Goal: Find specific page/section: Find specific page/section

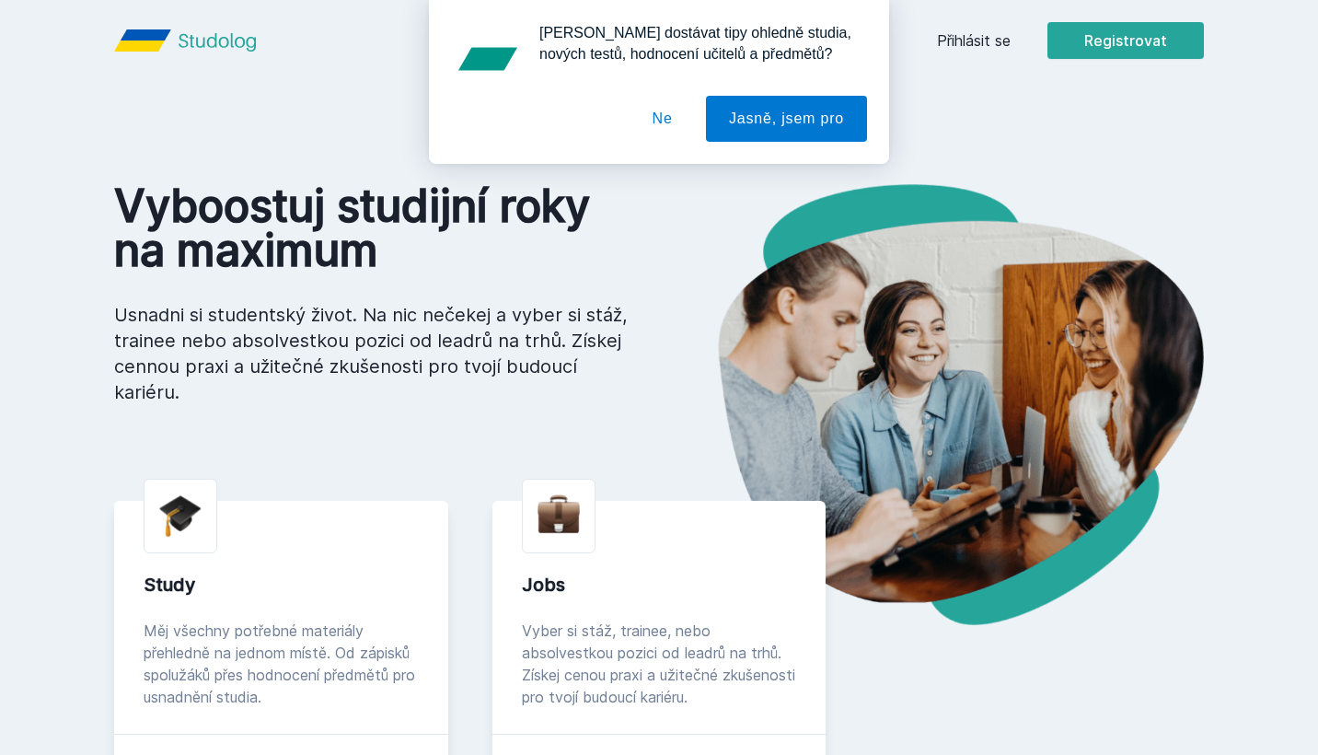
click at [992, 48] on div "[PERSON_NAME] dostávat tipy ohledně studia, nových testů, hodnocení učitelů a p…" at bounding box center [659, 82] width 1318 height 164
click at [984, 38] on div "[PERSON_NAME] dostávat tipy ohledně studia, nových testů, hodnocení učitelů a p…" at bounding box center [659, 82] width 1318 height 164
click at [663, 113] on button "Ne" at bounding box center [662, 119] width 66 height 46
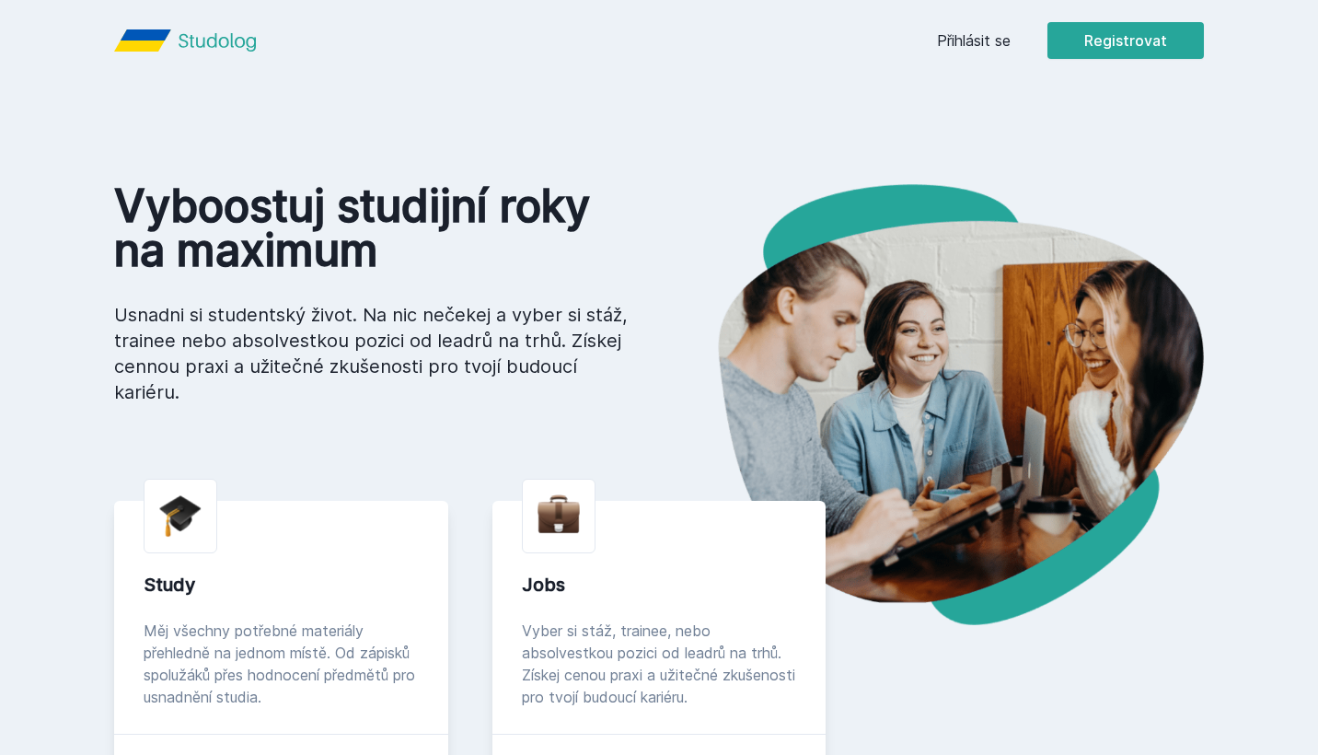
click at [981, 41] on link "Přihlásit se" at bounding box center [974, 40] width 74 height 22
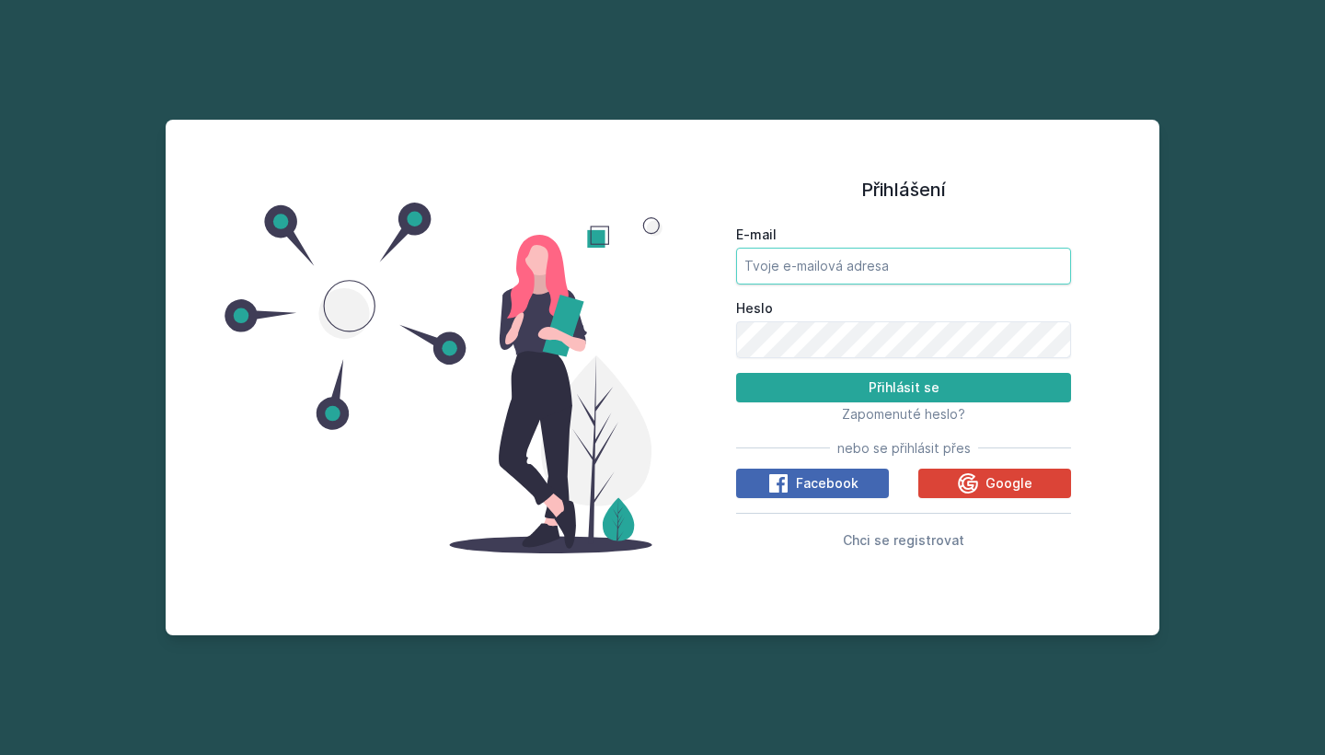
type input "[EMAIL_ADDRESS][DOMAIN_NAME]"
click at [861, 383] on button "Přihlásit se" at bounding box center [903, 387] width 335 height 29
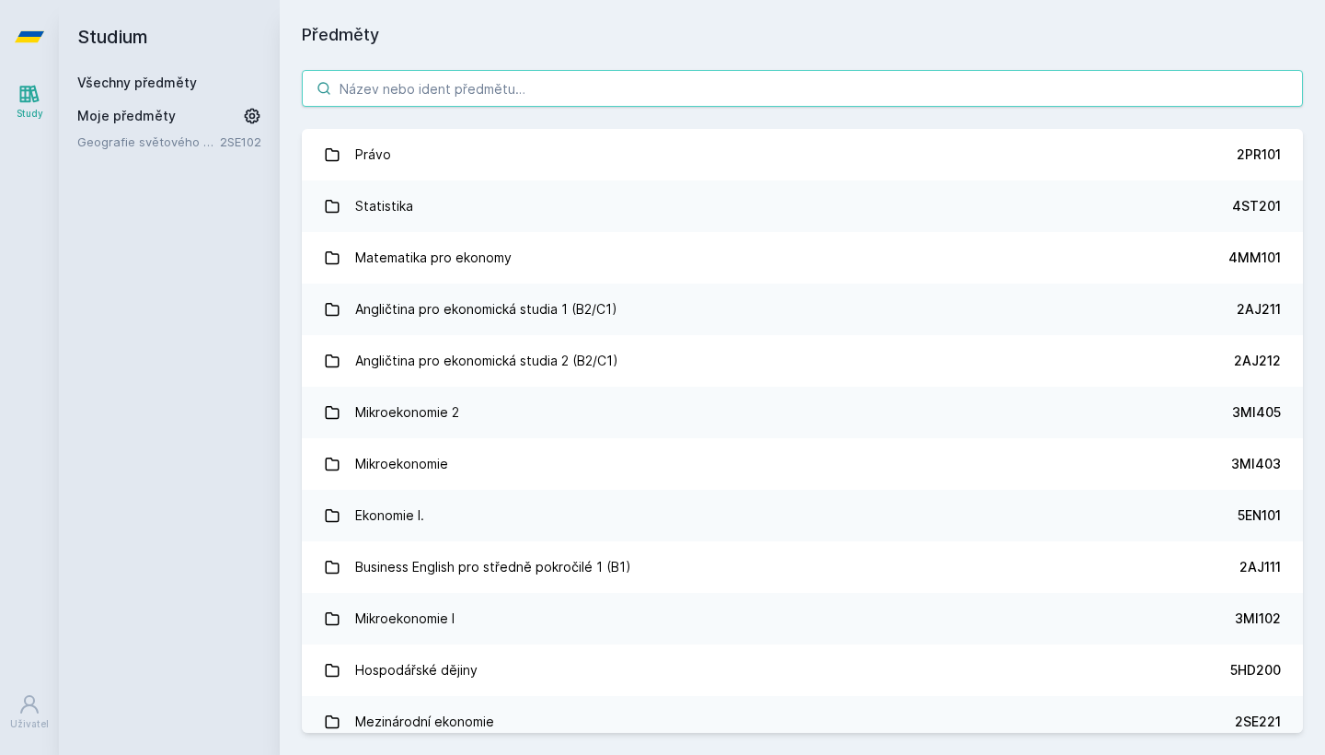
click at [522, 96] on input "search" at bounding box center [802, 88] width 1001 height 37
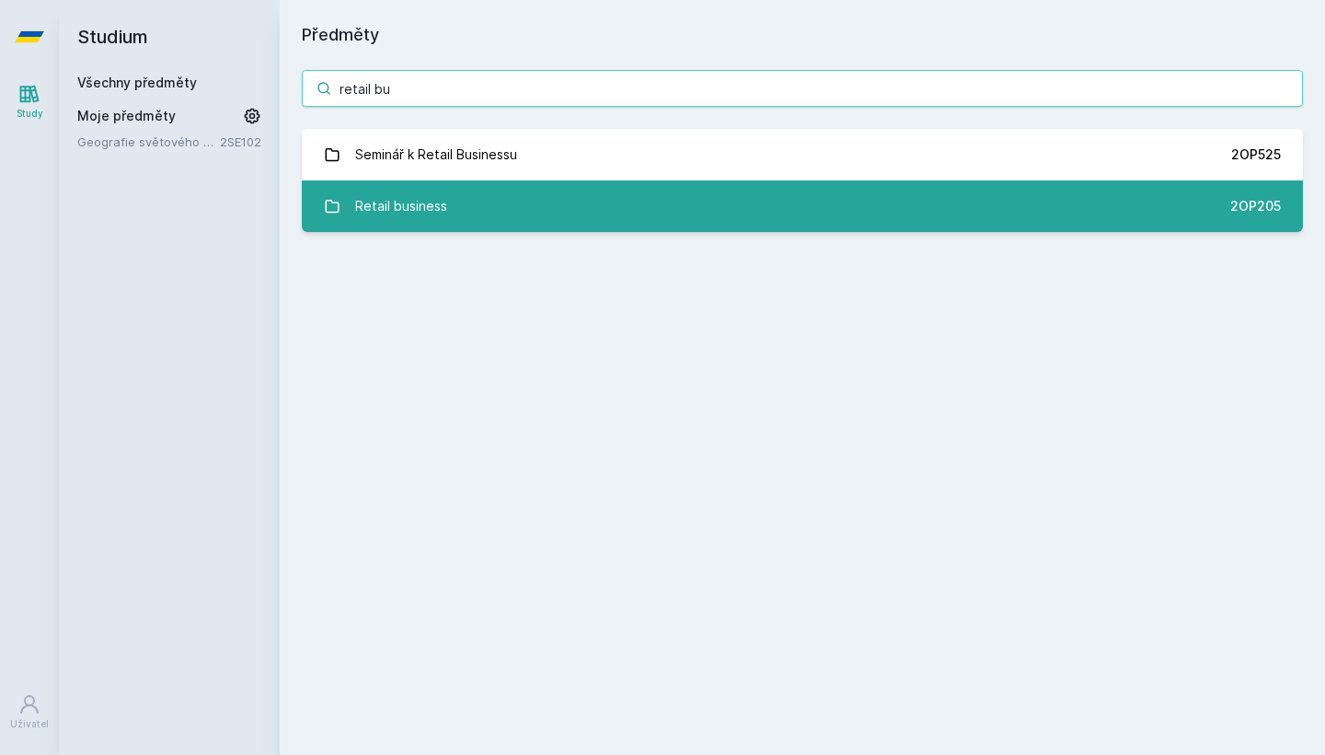
type input "retail bu"
click at [499, 203] on link "Retail business 2OP205" at bounding box center [802, 206] width 1001 height 52
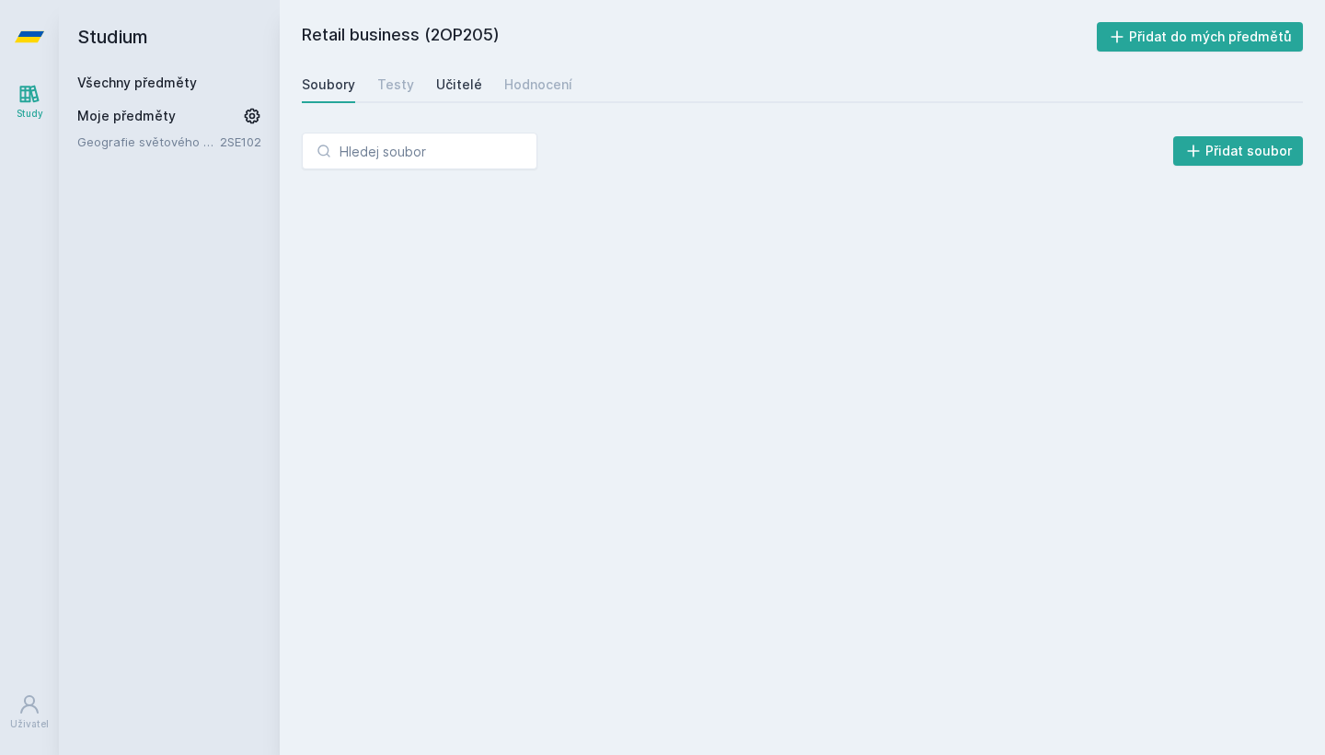
click at [460, 87] on div "Učitelé" at bounding box center [459, 84] width 46 height 18
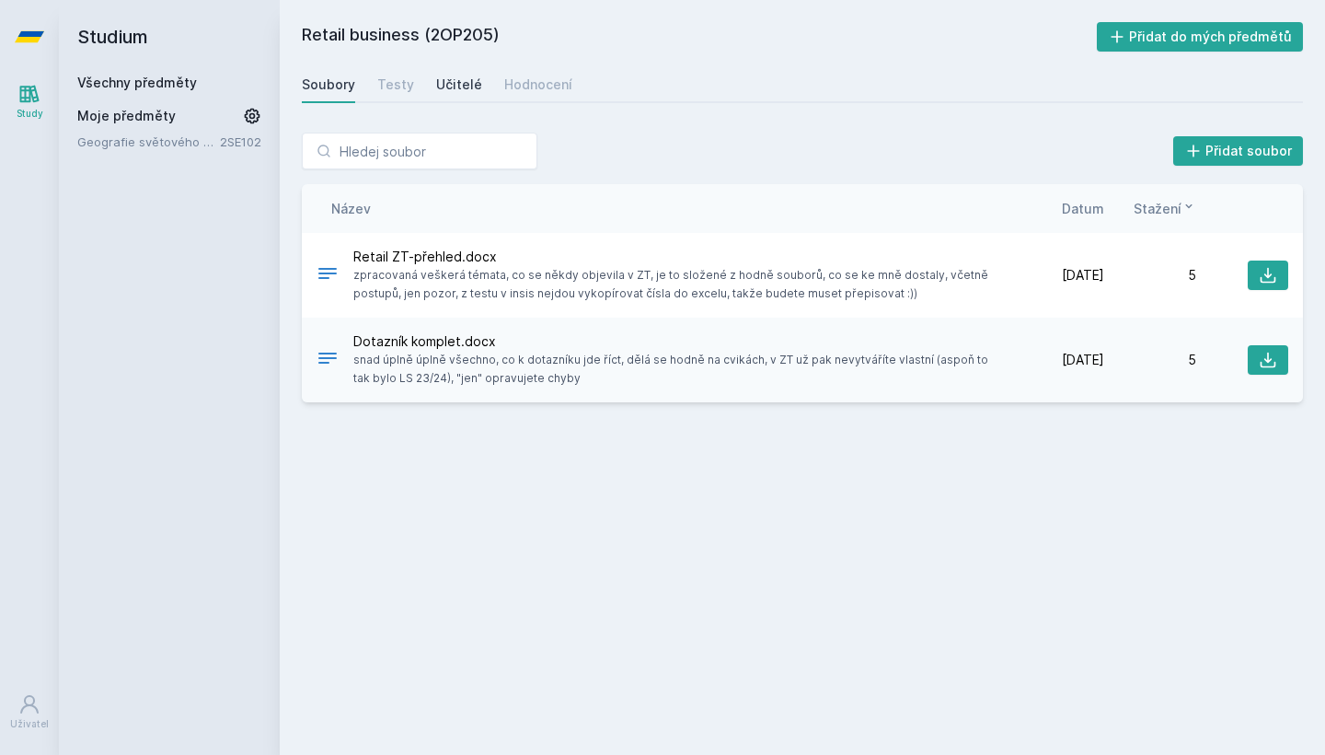
click at [443, 68] on link "Učitelé" at bounding box center [459, 84] width 46 height 37
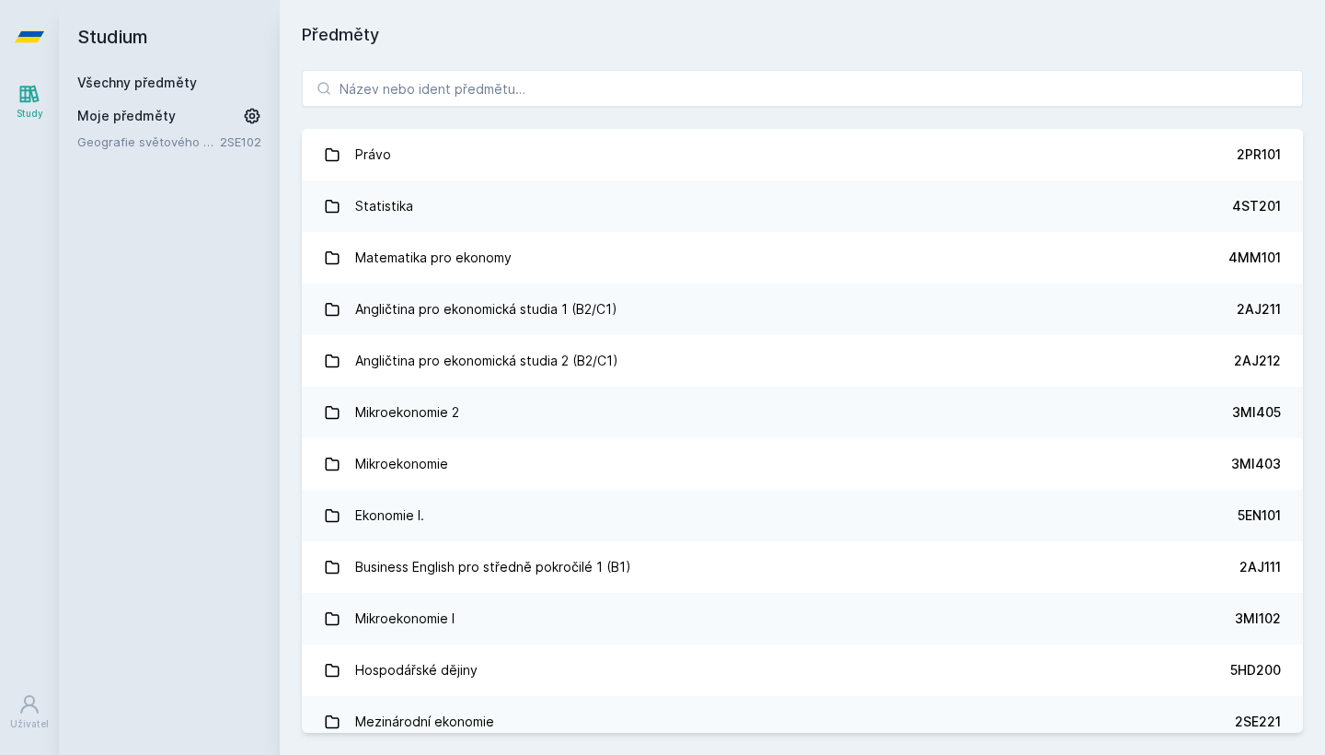
click at [393, 107] on div "Právo 2PR101 Statistika 4ST201 Matematika pro ekonomy 4MM101 Angličtina pro eko…" at bounding box center [802, 401] width 1045 height 707
click at [390, 86] on input "search" at bounding box center [802, 88] width 1001 height 37
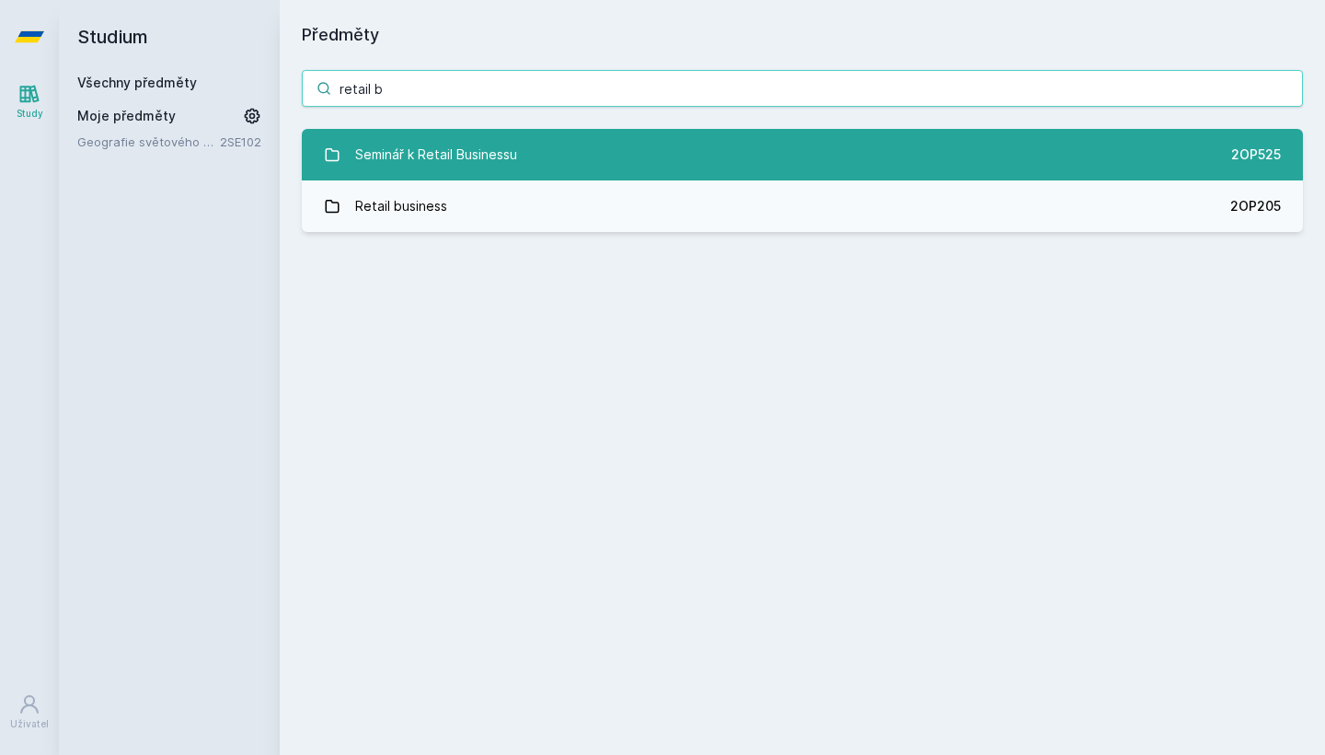
type input "retail b"
click at [465, 146] on div "Seminář k Retail Businessu" at bounding box center [436, 154] width 162 height 37
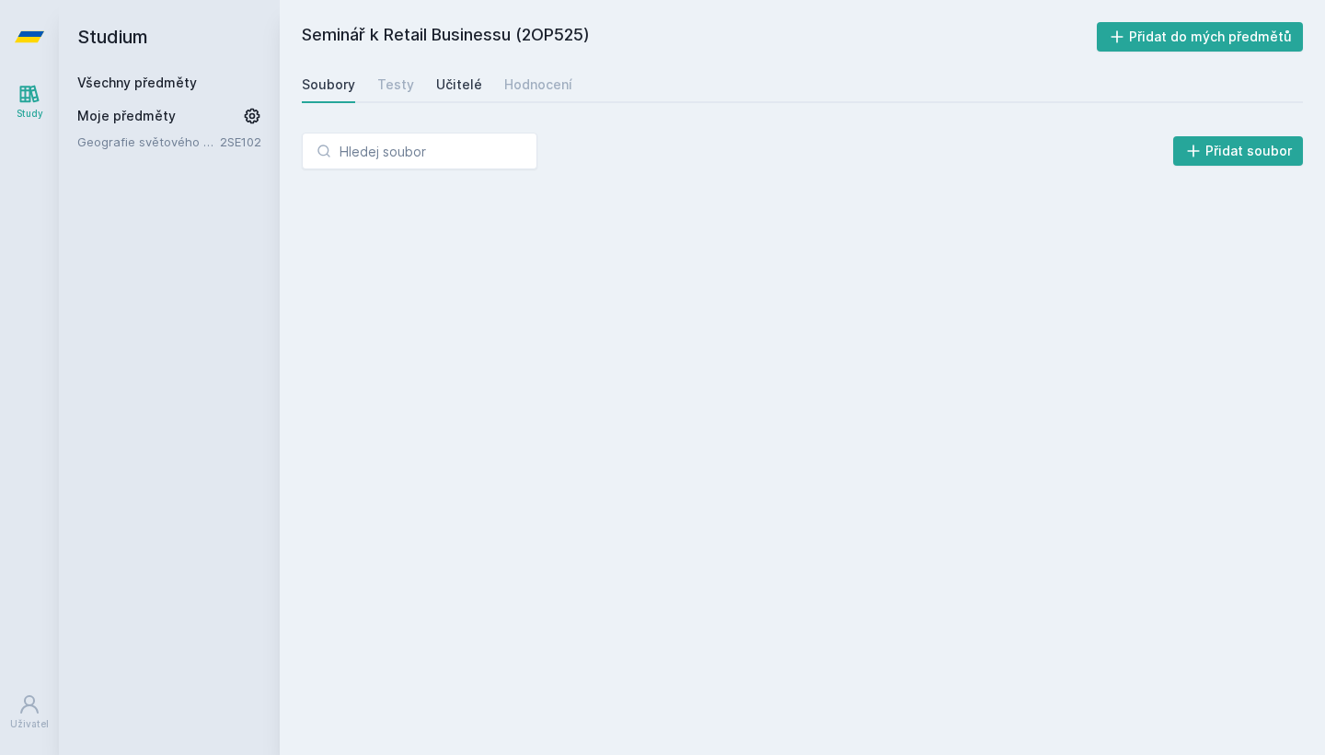
click at [444, 98] on link "Učitelé" at bounding box center [459, 84] width 46 height 37
